Goal: Task Accomplishment & Management: Use online tool/utility

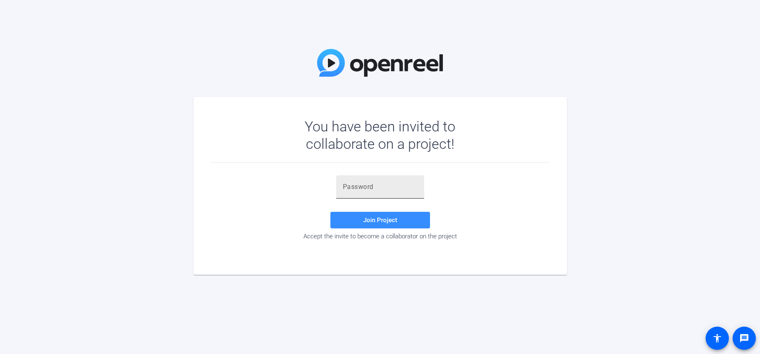
click at [352, 186] on input "text" at bounding box center [380, 187] width 75 height 10
paste input "3U2Uk1"
type input "3U2Uk1"
click at [359, 220] on span at bounding box center [380, 220] width 100 height 20
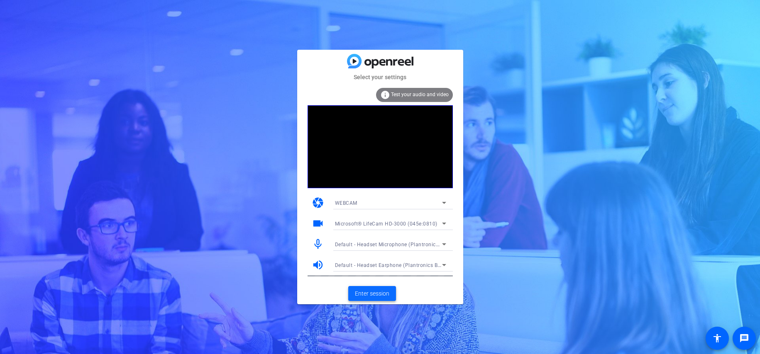
click at [366, 291] on span "Enter session" at bounding box center [372, 294] width 34 height 9
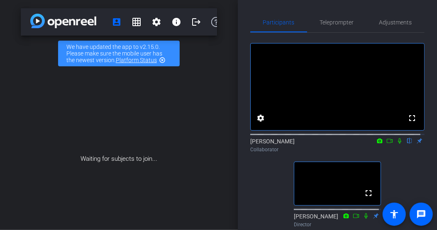
click at [200, 180] on div "Waiting for subjects to join..." at bounding box center [119, 159] width 196 height 176
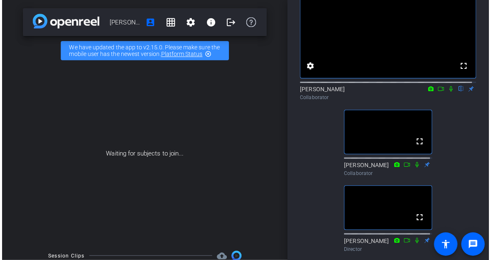
scroll to position [42, 0]
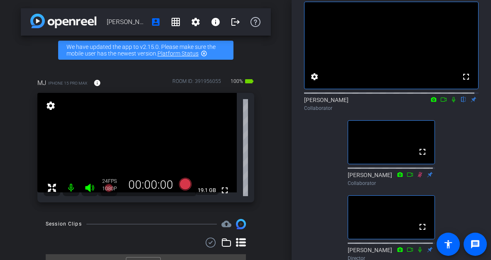
drag, startPoint x: 448, startPoint y: 107, endPoint x: 445, endPoint y: 113, distance: 7.3
click at [452, 103] on icon at bounding box center [453, 99] width 3 height 5
click at [450, 103] on icon at bounding box center [453, 100] width 7 height 6
click at [440, 103] on icon at bounding box center [443, 100] width 7 height 6
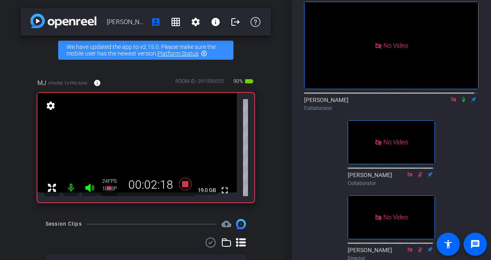
drag, startPoint x: 458, startPoint y: 108, endPoint x: 453, endPoint y: 122, distance: 15.1
click at [460, 103] on icon at bounding box center [463, 100] width 7 height 6
click at [461, 103] on icon at bounding box center [463, 99] width 5 height 5
click at [462, 103] on icon at bounding box center [463, 99] width 3 height 5
click at [460, 103] on icon at bounding box center [463, 100] width 7 height 6
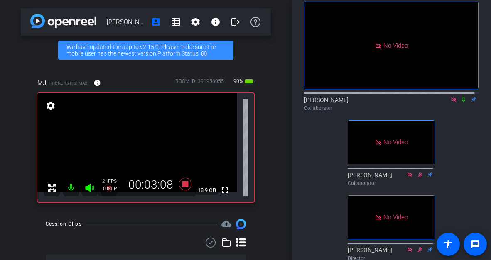
click at [462, 103] on icon at bounding box center [463, 99] width 3 height 5
drag, startPoint x: 459, startPoint y: 109, endPoint x: 453, endPoint y: 127, distance: 18.4
click at [460, 103] on icon at bounding box center [463, 100] width 7 height 6
drag, startPoint x: 459, startPoint y: 108, endPoint x: 486, endPoint y: 139, distance: 41.5
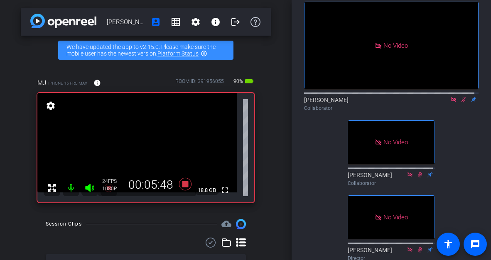
click at [460, 103] on icon at bounding box center [463, 100] width 7 height 6
click at [462, 103] on icon at bounding box center [463, 99] width 3 height 5
click at [461, 103] on icon at bounding box center [463, 99] width 5 height 5
click at [462, 103] on icon at bounding box center [463, 99] width 3 height 5
drag, startPoint x: 459, startPoint y: 108, endPoint x: 466, endPoint y: 112, distance: 7.8
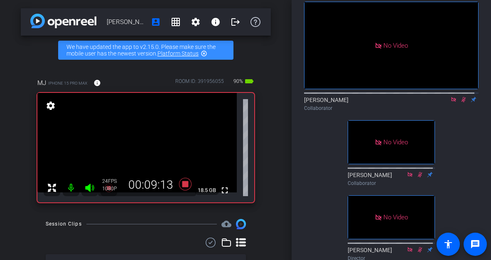
click at [460, 103] on icon at bounding box center [463, 100] width 7 height 6
drag, startPoint x: 458, startPoint y: 109, endPoint x: 472, endPoint y: 113, distance: 14.7
click at [461, 103] on icon at bounding box center [463, 99] width 5 height 5
click at [460, 103] on icon at bounding box center [463, 100] width 7 height 6
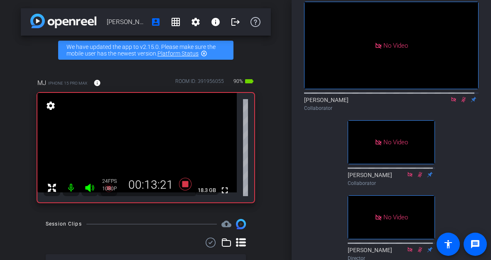
click at [461, 103] on icon at bounding box center [463, 99] width 5 height 5
click at [460, 103] on icon at bounding box center [463, 100] width 7 height 6
click at [461, 103] on icon at bounding box center [463, 99] width 5 height 5
click at [461, 103] on icon at bounding box center [463, 100] width 7 height 6
click at [461, 103] on icon at bounding box center [463, 99] width 5 height 5
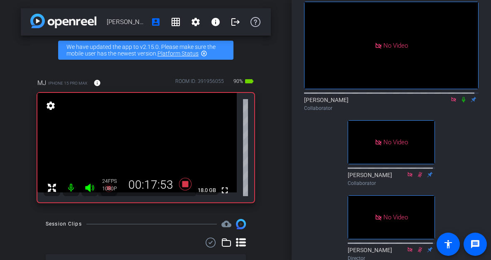
drag, startPoint x: 457, startPoint y: 107, endPoint x: 439, endPoint y: 115, distance: 19.7
click at [460, 103] on icon at bounding box center [463, 100] width 7 height 6
drag, startPoint x: 461, startPoint y: 108, endPoint x: 467, endPoint y: 116, distance: 10.0
click at [460, 103] on icon at bounding box center [463, 100] width 7 height 6
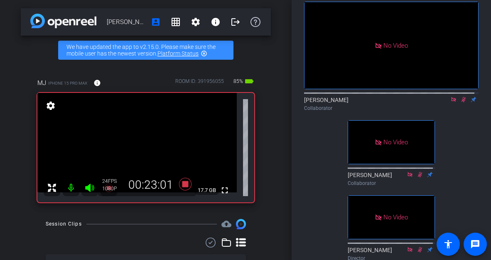
click at [460, 103] on icon at bounding box center [463, 100] width 7 height 6
drag, startPoint x: 459, startPoint y: 110, endPoint x: 464, endPoint y: 180, distance: 70.3
click at [461, 103] on icon at bounding box center [463, 99] width 5 height 5
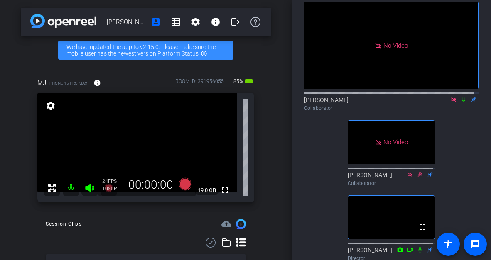
drag, startPoint x: 448, startPoint y: 107, endPoint x: 444, endPoint y: 109, distance: 4.3
click at [450, 103] on icon at bounding box center [453, 100] width 7 height 6
click at [440, 102] on icon at bounding box center [443, 100] width 6 height 4
drag, startPoint x: 459, startPoint y: 107, endPoint x: 452, endPoint y: 134, distance: 28.4
click at [460, 103] on icon at bounding box center [463, 100] width 7 height 6
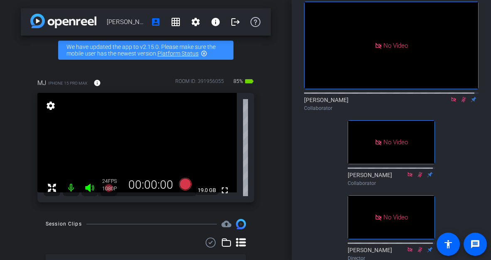
click at [450, 103] on icon at bounding box center [453, 100] width 7 height 6
drag, startPoint x: 449, startPoint y: 107, endPoint x: 369, endPoint y: 238, distance: 152.8
click at [451, 103] on icon at bounding box center [453, 99] width 5 height 5
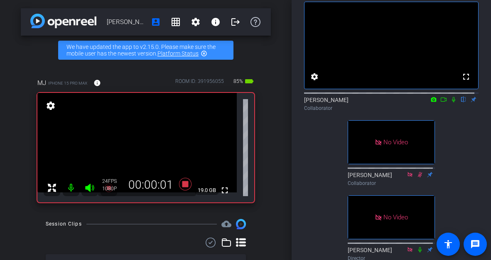
click at [440, 103] on icon at bounding box center [443, 100] width 7 height 6
click at [462, 103] on icon at bounding box center [463, 99] width 3 height 5
click at [461, 103] on icon at bounding box center [463, 99] width 5 height 5
click at [460, 103] on icon at bounding box center [463, 100] width 7 height 6
drag, startPoint x: 457, startPoint y: 107, endPoint x: 453, endPoint y: 106, distance: 4.2
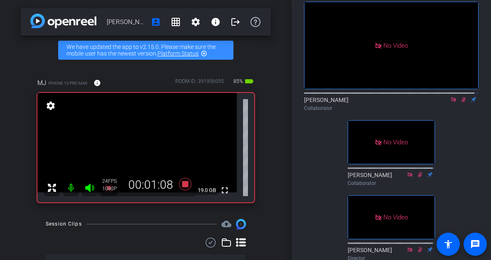
click at [460, 103] on icon at bounding box center [463, 100] width 7 height 6
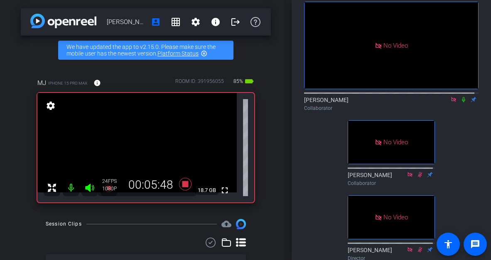
click at [462, 103] on icon at bounding box center [463, 99] width 3 height 5
click at [460, 103] on icon at bounding box center [463, 100] width 7 height 6
click at [461, 103] on icon at bounding box center [463, 99] width 5 height 5
click at [462, 103] on icon at bounding box center [463, 99] width 3 height 5
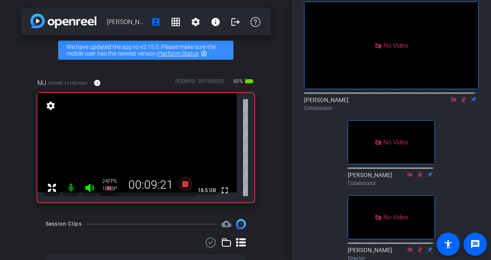
click at [460, 103] on icon at bounding box center [463, 100] width 7 height 6
drag, startPoint x: 459, startPoint y: 107, endPoint x: 462, endPoint y: 114, distance: 7.5
click at [460, 103] on icon at bounding box center [463, 100] width 7 height 6
click at [461, 103] on icon at bounding box center [463, 99] width 5 height 5
click at [460, 103] on icon at bounding box center [463, 100] width 7 height 6
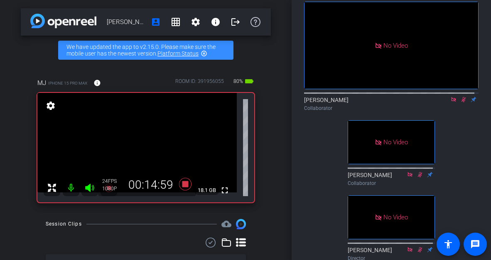
drag, startPoint x: 459, startPoint y: 109, endPoint x: 457, endPoint y: 113, distance: 4.6
click at [460, 103] on icon at bounding box center [463, 100] width 7 height 6
click at [462, 103] on icon at bounding box center [463, 99] width 3 height 5
click at [461, 103] on icon at bounding box center [463, 99] width 5 height 5
drag, startPoint x: 448, startPoint y: 107, endPoint x: 450, endPoint y: 116, distance: 8.5
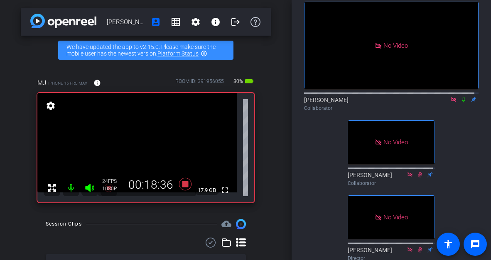
click at [450, 103] on icon at bounding box center [453, 100] width 7 height 6
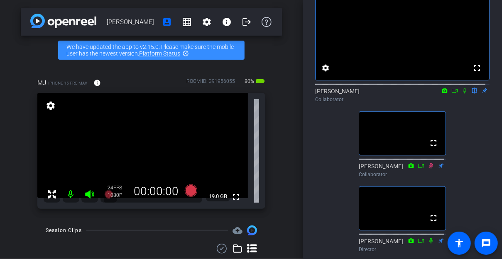
scroll to position [0, 0]
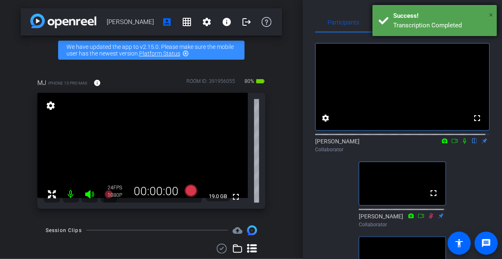
drag, startPoint x: 490, startPoint y: 15, endPoint x: 475, endPoint y: 9, distance: 16.4
click at [490, 15] on span "×" at bounding box center [491, 15] width 5 height 10
